Goal: Task Accomplishment & Management: Use online tool/utility

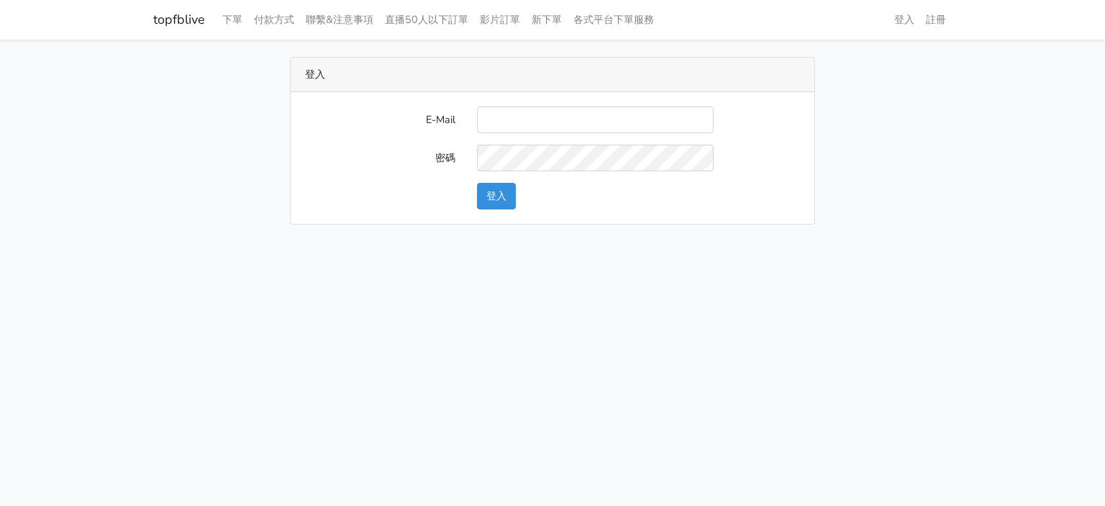
click at [521, 117] on input "E-Mail" at bounding box center [595, 119] width 237 height 27
type input "[EMAIL_ADDRESS][DOMAIN_NAME]"
drag, startPoint x: 172, startPoint y: 25, endPoint x: 210, endPoint y: 27, distance: 38.1
click at [210, 27] on nav "topfblive 下單 付款方式 聯繫&注意事項 直播50人以下訂單 影片訂單 新下單 各式平台下單服務 登入 註冊" at bounding box center [552, 20] width 1105 height 40
click at [488, 201] on button "登入" at bounding box center [496, 196] width 39 height 27
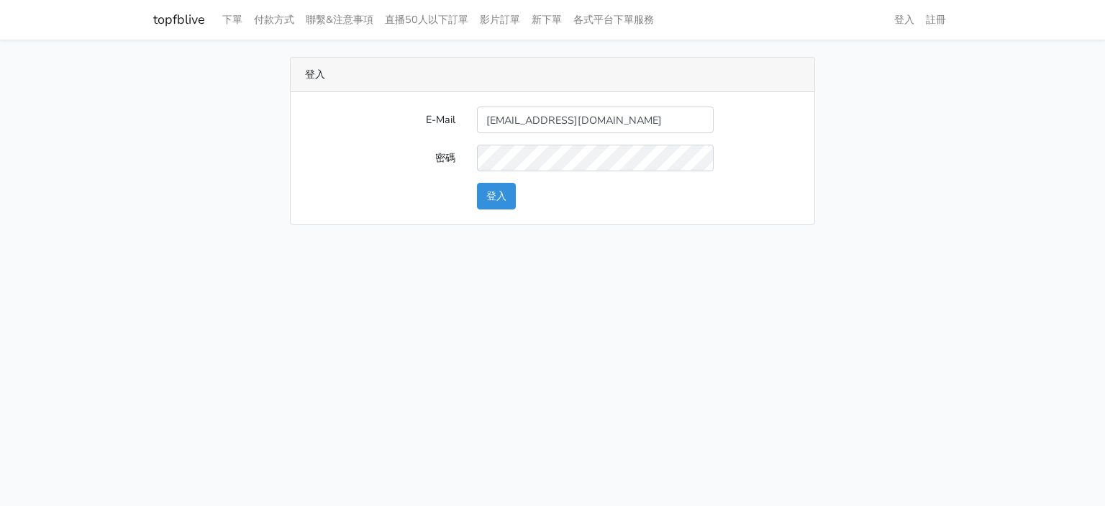
drag, startPoint x: 144, startPoint y: 17, endPoint x: 207, endPoint y: 19, distance: 63.3
click at [207, 19] on nav "topfblive 下單 付款方式 聯繫&注意事項 直播50人以下訂單 影片訂單 新下單 各式平台下單服務 登入 註冊" at bounding box center [552, 20] width 1105 height 40
click at [503, 192] on button "登入" at bounding box center [496, 196] width 39 height 27
click at [207, 25] on div "topfblive 下單 付款方式 聯繫&注意事項 直播50人以下訂單 影片訂單 新下單 各式平台下單服務 登入 註冊" at bounding box center [552, 20] width 820 height 28
click at [190, 19] on link "topfblive" at bounding box center [179, 20] width 52 height 28
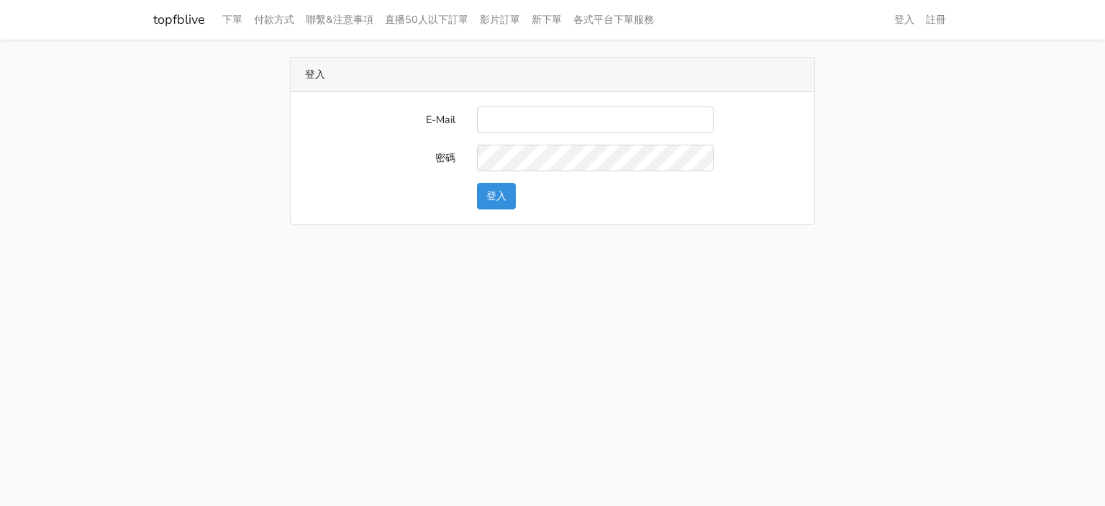
click at [604, 109] on input "E-Mail" at bounding box center [595, 119] width 237 height 27
click at [604, 111] on input "E-Mail" at bounding box center [595, 119] width 237 height 27
type input "[EMAIL_ADDRESS][DOMAIN_NAME]"
drag, startPoint x: 141, startPoint y: 32, endPoint x: 213, endPoint y: 31, distance: 71.9
click at [213, 31] on nav "topfblive 下單 付款方式 聯繫&注意事項 直播50人以下訂單 影片訂單 新下單 各式平台下單服務 登入 註冊" at bounding box center [552, 20] width 1105 height 40
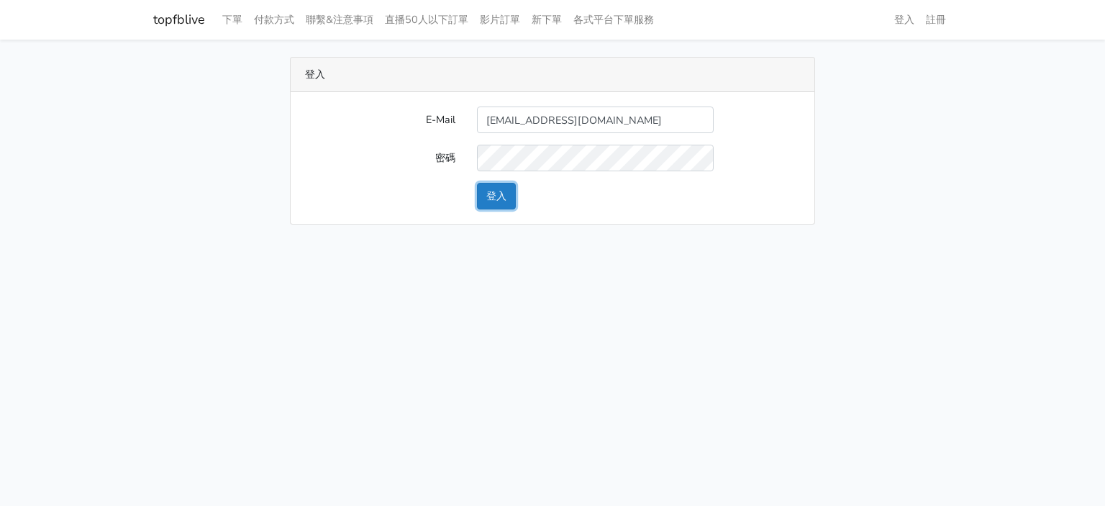
click at [495, 202] on button "登入" at bounding box center [496, 196] width 39 height 27
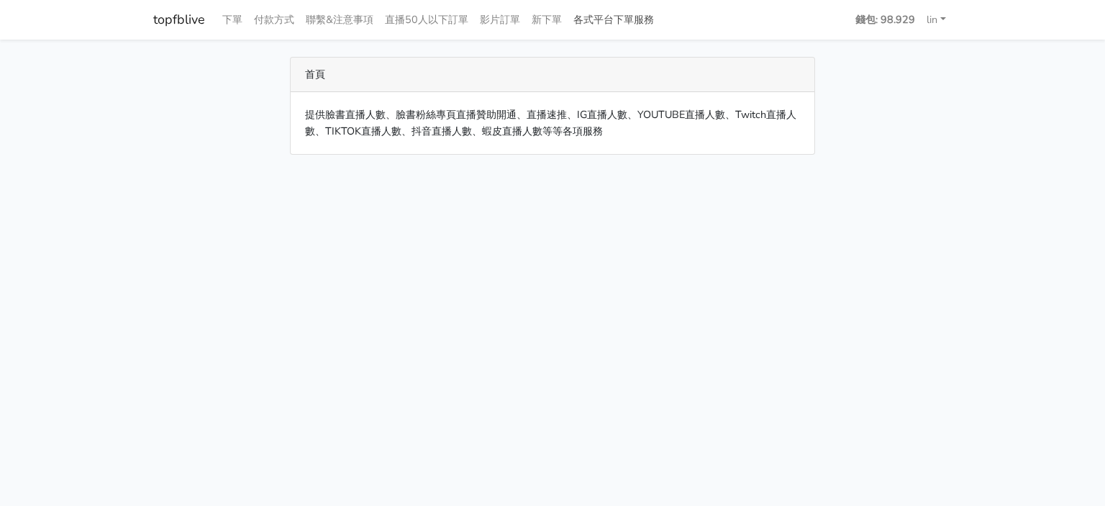
click at [631, 22] on link "各式平台下單服務" at bounding box center [613, 20] width 92 height 28
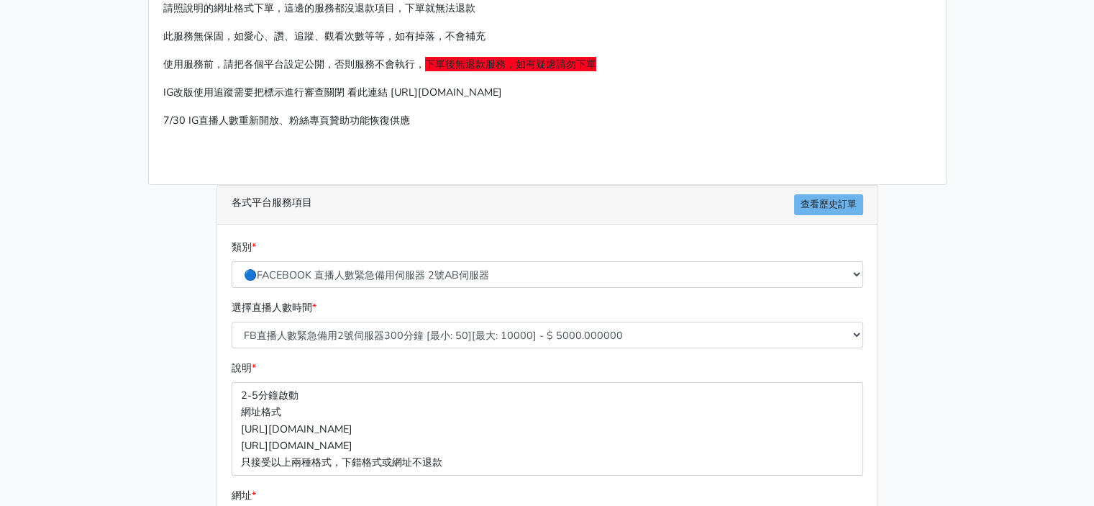
scroll to position [72, 0]
click at [824, 195] on link "查看歷史訂單" at bounding box center [828, 204] width 69 height 21
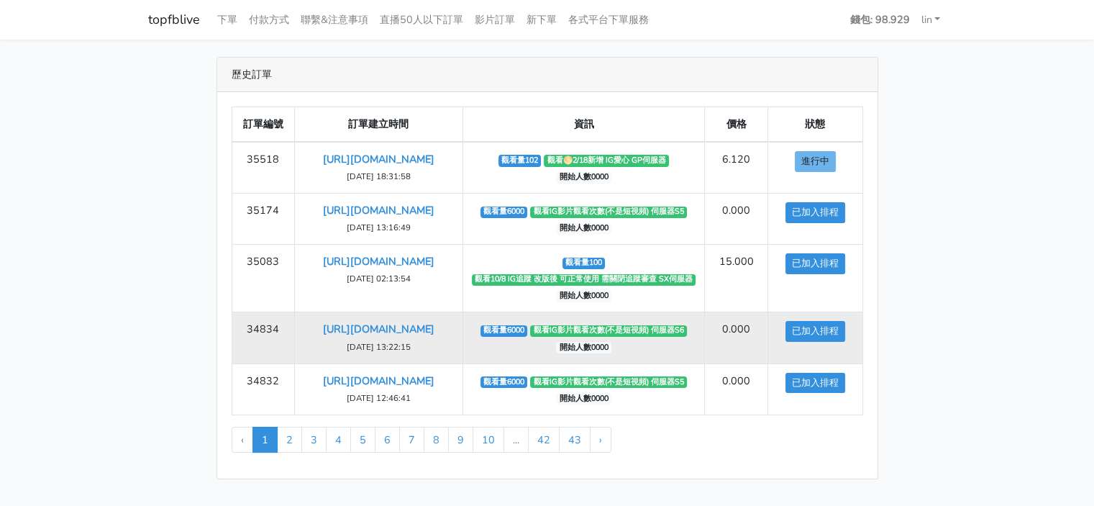
scroll to position [55, 0]
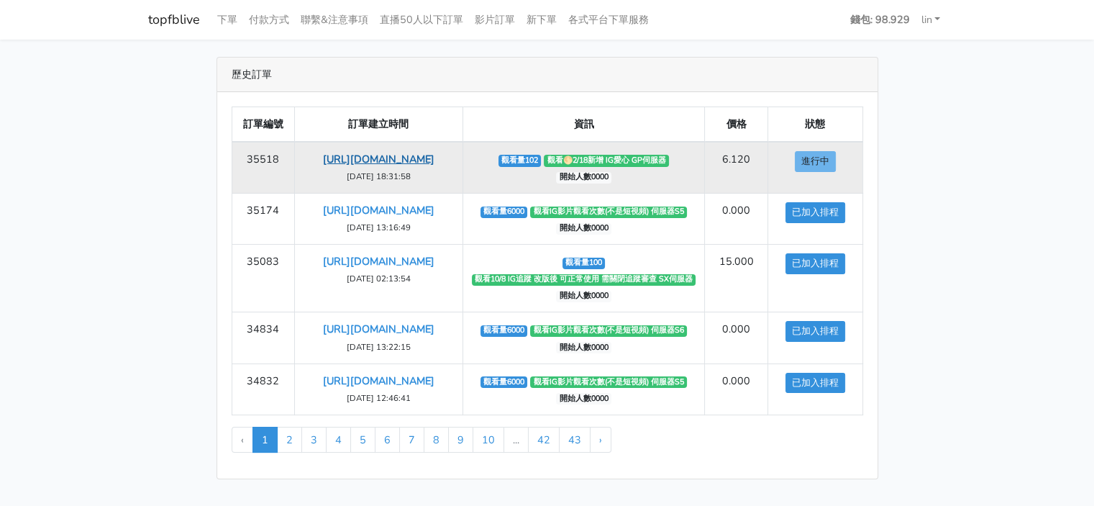
click at [421, 152] on link "[URL][DOMAIN_NAME]" at bounding box center [378, 159] width 111 height 14
click at [420, 152] on link "[URL][DOMAIN_NAME]" at bounding box center [378, 159] width 111 height 14
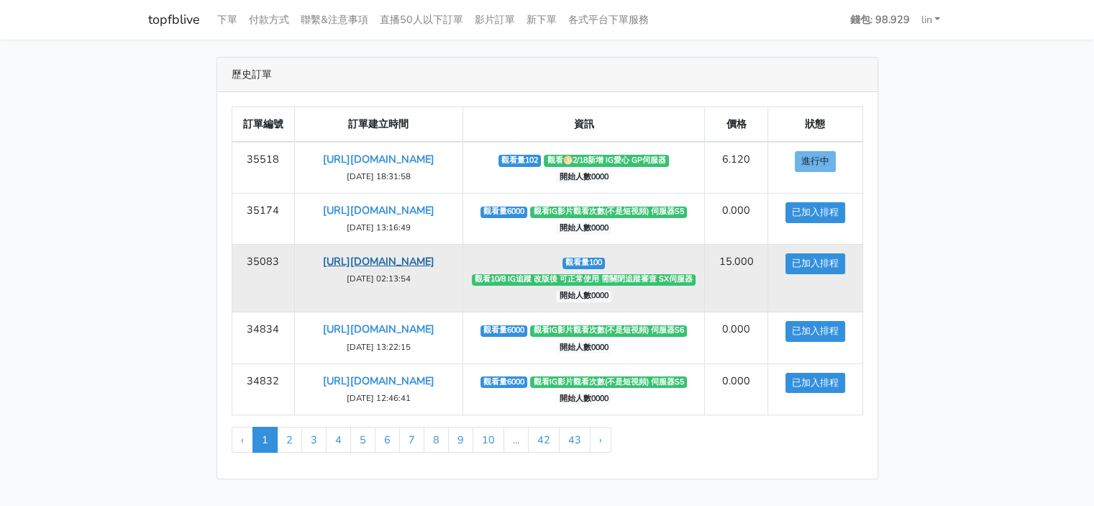
click at [434, 254] on link "[URL][DOMAIN_NAME]" at bounding box center [378, 261] width 111 height 14
